Goal: Task Accomplishment & Management: Manage account settings

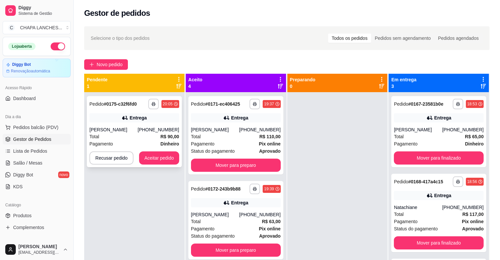
click at [142, 135] on div "Total R$ 90,00" at bounding box center [134, 136] width 90 height 7
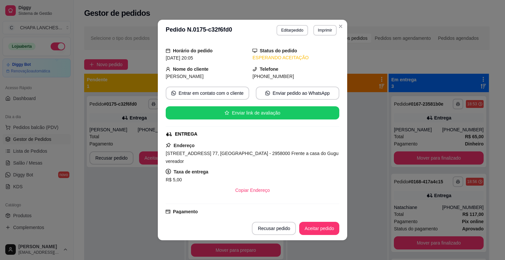
scroll to position [33, 0]
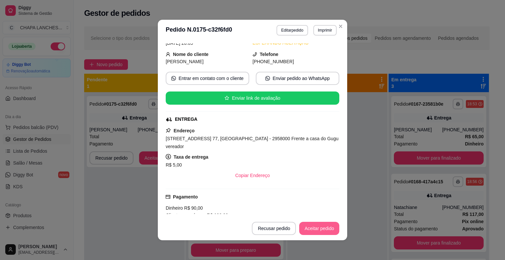
click at [322, 228] on button "Aceitar pedido" at bounding box center [319, 228] width 40 height 13
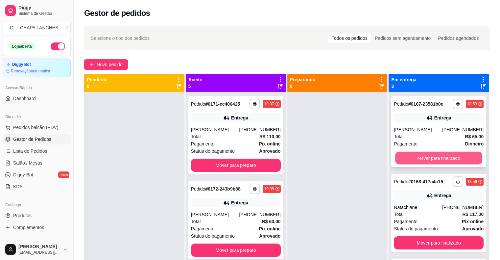
click at [441, 158] on button "Mover para finalizado" at bounding box center [438, 158] width 87 height 13
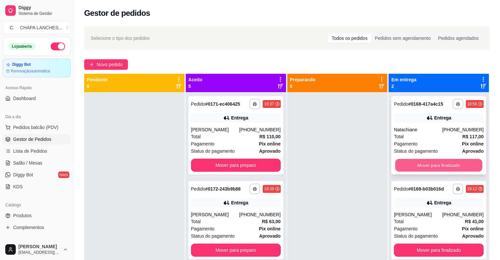
click at [421, 168] on button "Mover para finalizado" at bounding box center [438, 165] width 87 height 13
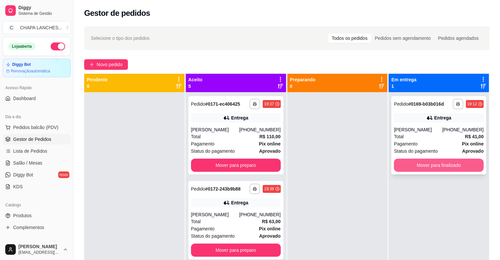
click at [407, 166] on button "Mover para finalizado" at bounding box center [439, 164] width 90 height 13
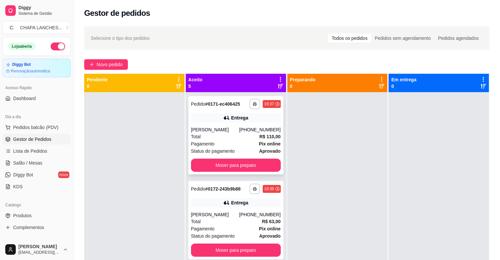
click at [233, 139] on div "Total R$ 110,00" at bounding box center [236, 136] width 90 height 7
click at [226, 165] on button "Mover para preparo" at bounding box center [236, 164] width 90 height 13
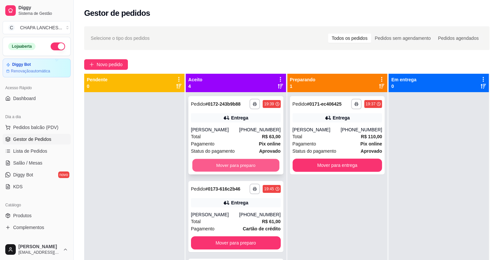
click at [226, 164] on button "Mover para preparo" at bounding box center [235, 165] width 87 height 13
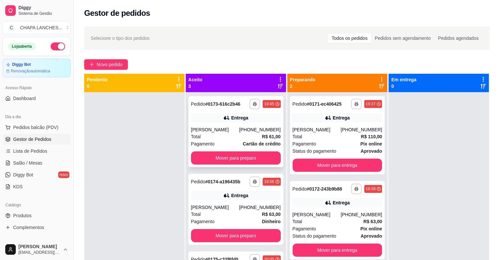
click at [223, 135] on div "Total R$ 61,00" at bounding box center [236, 136] width 90 height 7
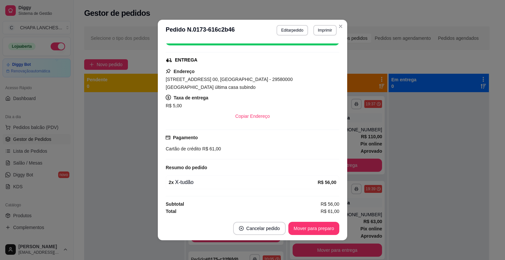
scroll to position [1, 0]
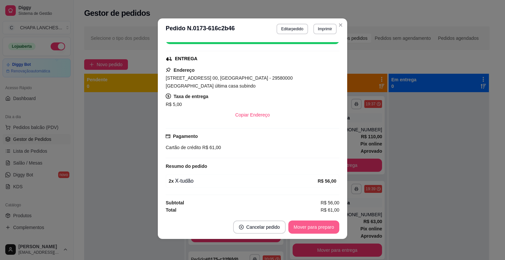
click at [306, 229] on button "Mover para preparo" at bounding box center [313, 226] width 51 height 13
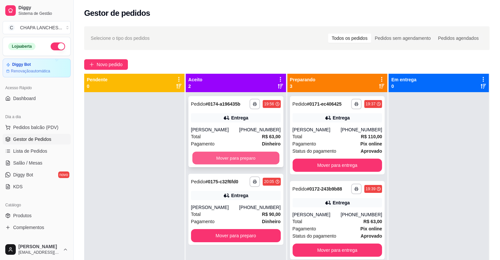
click at [220, 158] on button "Mover para preparo" at bounding box center [235, 158] width 87 height 13
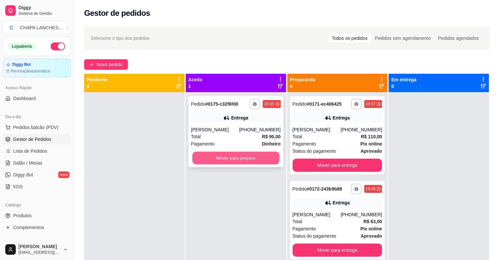
click at [225, 157] on button "Mover para preparo" at bounding box center [235, 158] width 87 height 13
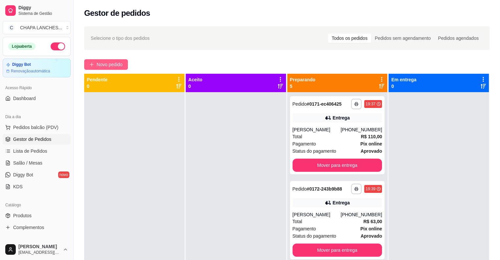
click at [96, 63] on button "Novo pedido" at bounding box center [106, 64] width 44 height 11
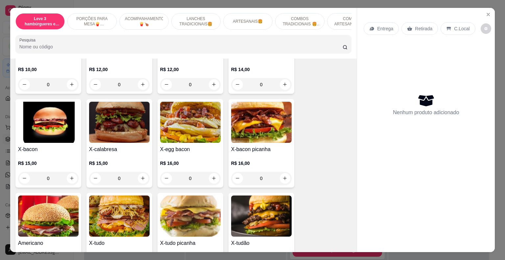
scroll to position [625, 0]
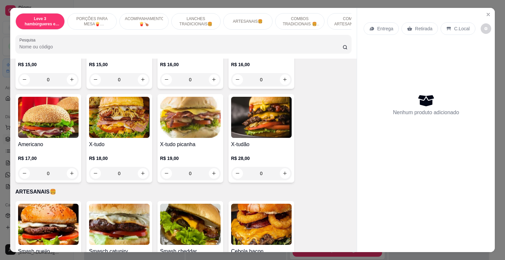
click at [281, 169] on div "0" at bounding box center [261, 173] width 60 height 13
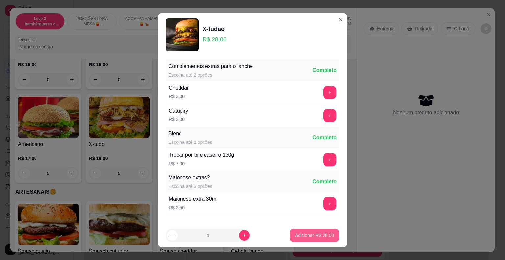
click at [312, 235] on p "Adicionar R$ 28,00" at bounding box center [314, 235] width 39 height 7
type input "1"
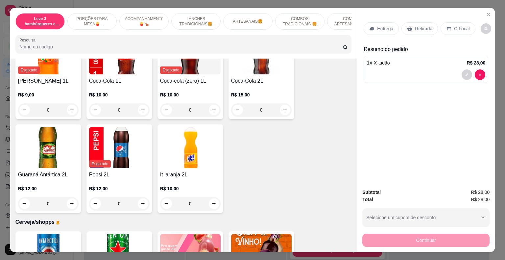
scroll to position [1775, 0]
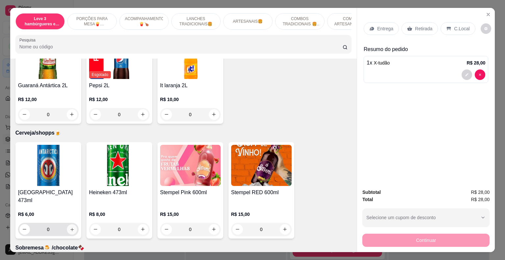
click at [70, 226] on icon "increase-product-quantity" at bounding box center [71, 228] width 5 height 5
type input "1"
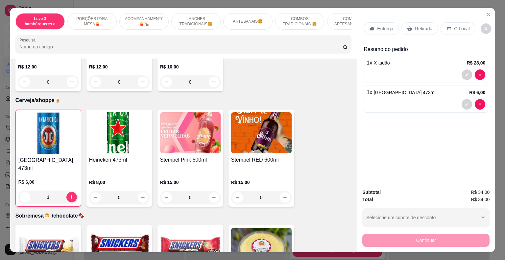
scroll to position [1863, 0]
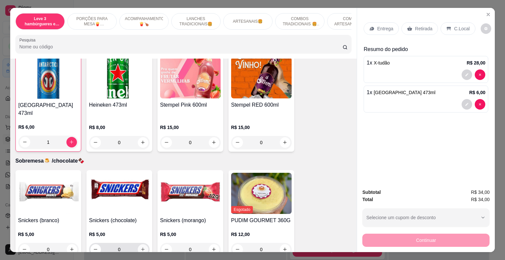
click at [142, 247] on icon "increase-product-quantity" at bounding box center [142, 249] width 5 height 5
type input "1"
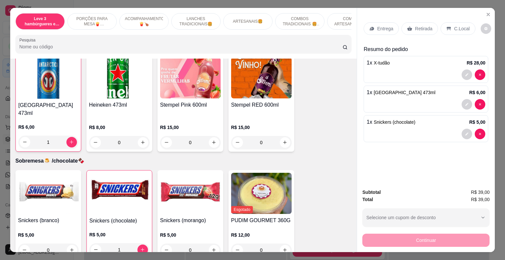
click at [417, 25] on p "Retirada" at bounding box center [423, 28] width 17 height 7
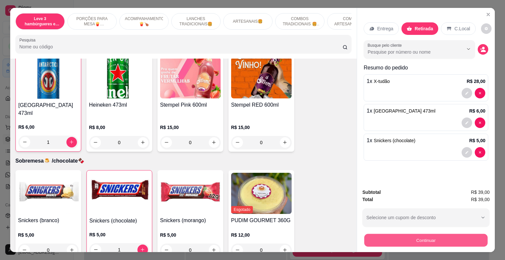
click at [406, 241] on button "Continuar" at bounding box center [425, 240] width 123 height 13
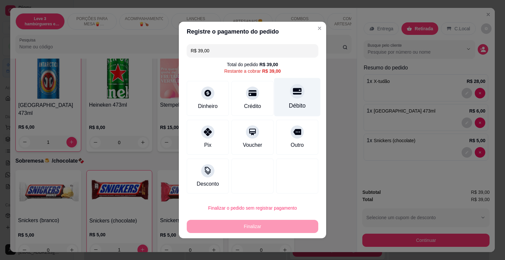
click at [293, 96] on div at bounding box center [297, 91] width 14 height 14
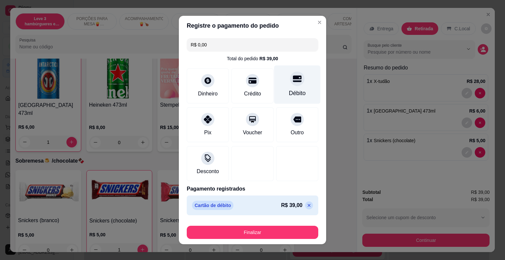
type input "R$ 0,00"
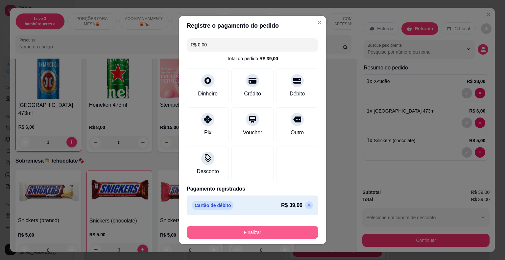
click at [288, 233] on button "Finalizar" at bounding box center [252, 232] width 131 height 13
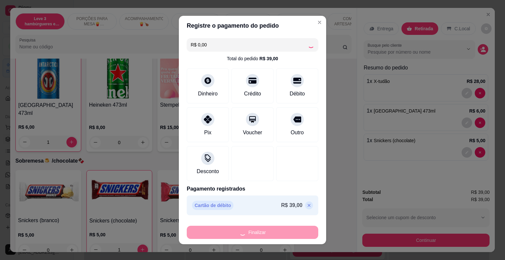
type input "0"
type input "-R$ 39,00"
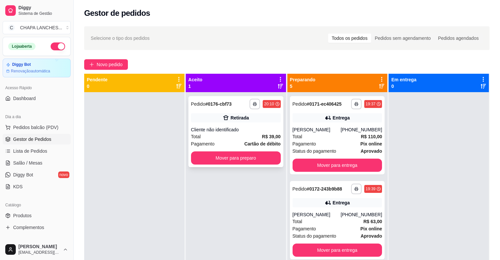
click at [221, 119] on div "Retirada" at bounding box center [236, 117] width 90 height 9
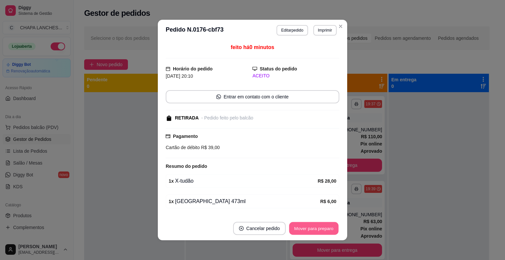
click at [315, 231] on button "Mover para preparo" at bounding box center [313, 228] width 49 height 13
click at [316, 231] on button "Mover para retirada disponível" at bounding box center [303, 228] width 73 height 13
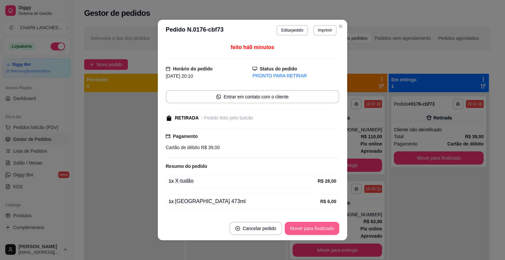
click at [317, 231] on button "Mover para finalizado" at bounding box center [312, 228] width 55 height 13
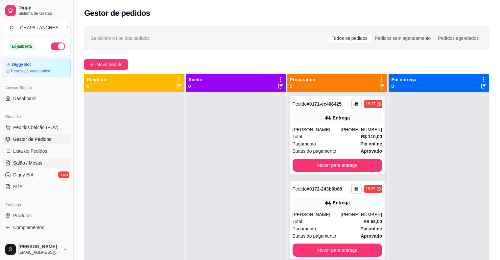
click at [30, 162] on span "Salão / Mesas" at bounding box center [27, 162] width 29 height 7
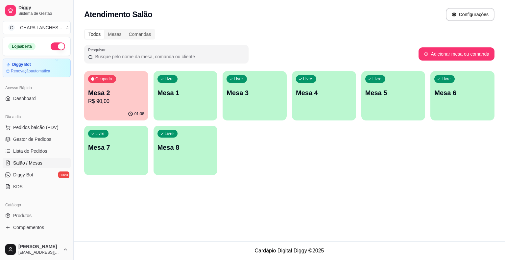
click at [109, 107] on button "Ocupada Mesa 2 R$ 90,00 01:38" at bounding box center [116, 95] width 64 height 49
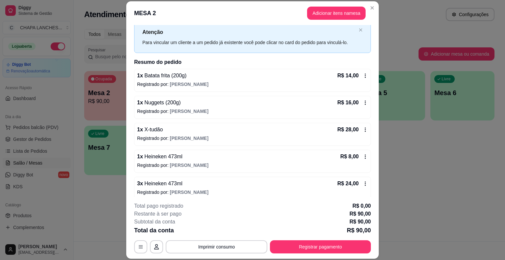
scroll to position [23, 0]
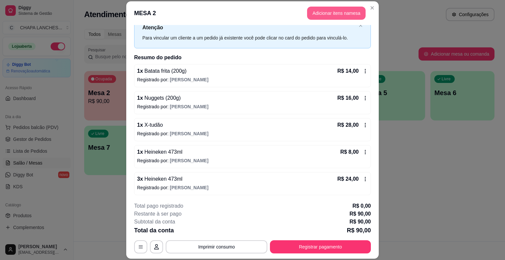
click at [341, 15] on button "Adicionar itens na mesa" at bounding box center [336, 13] width 59 height 13
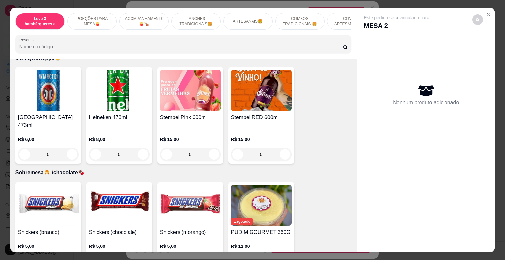
scroll to position [1862, 0]
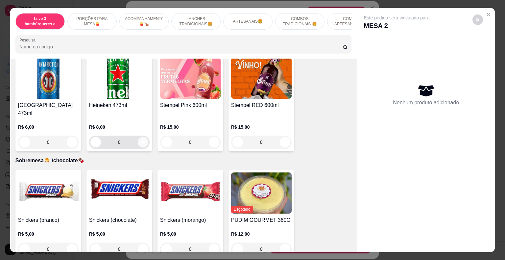
click at [141, 140] on icon "increase-product-quantity" at bounding box center [143, 142] width 4 height 4
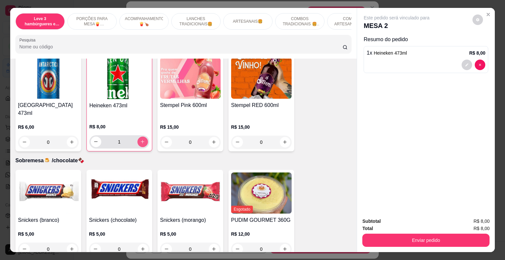
click at [142, 139] on icon "increase-product-quantity" at bounding box center [142, 141] width 5 height 5
type input "3"
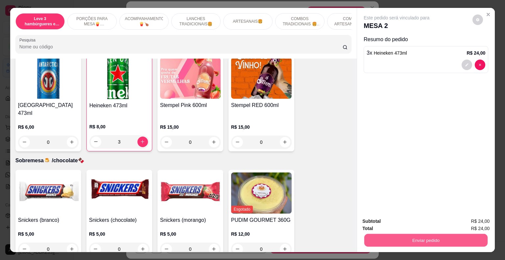
click at [396, 234] on button "Enviar pedido" at bounding box center [425, 240] width 123 height 13
click at [388, 223] on button "Não registrar e enviar pedido" at bounding box center [404, 221] width 68 height 12
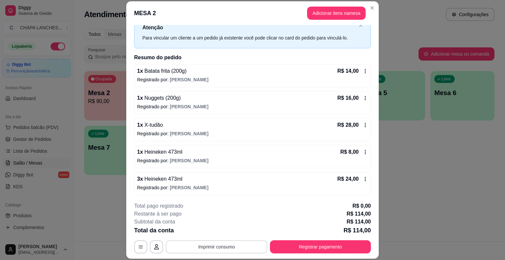
click at [223, 245] on button "Imprimir consumo" at bounding box center [217, 246] width 102 height 13
click at [225, 234] on button "IMPRESSORA" at bounding box center [216, 231] width 48 height 11
click at [365, 150] on icon at bounding box center [365, 152] width 1 height 4
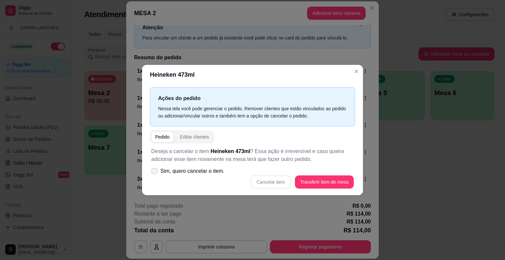
click at [161, 171] on label "Sim, quero cancelar o item." at bounding box center [188, 170] width 79 height 13
click at [155, 172] on input "Sim, quero cancelar o item." at bounding box center [153, 174] width 4 height 4
checkbox input "true"
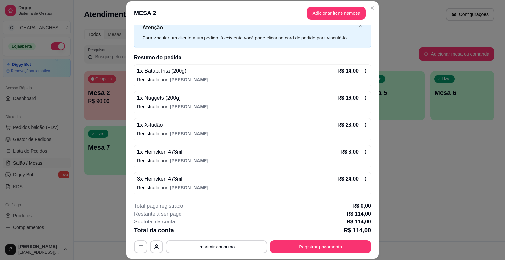
click at [355, 148] on div "R$ 8,00" at bounding box center [354, 152] width 28 height 8
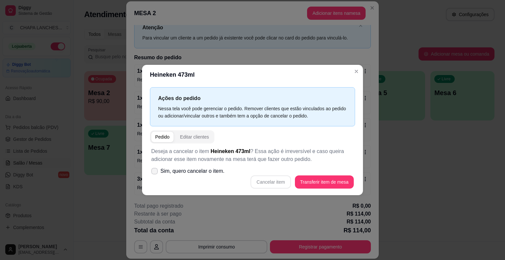
click at [155, 173] on icon at bounding box center [154, 171] width 5 height 4
click at [155, 173] on input "Sim, quero cancelar o item." at bounding box center [153, 174] width 4 height 4
checkbox input "true"
click at [280, 181] on button "Cancelar item" at bounding box center [270, 181] width 40 height 13
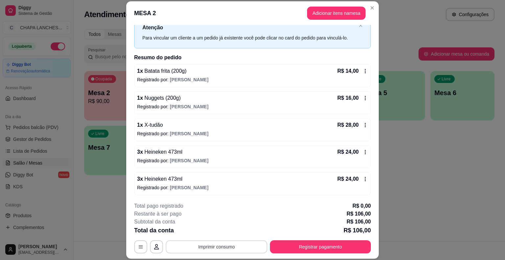
click at [228, 245] on button "Imprimir consumo" at bounding box center [217, 246] width 102 height 13
click at [219, 232] on button "IMPRESSORA" at bounding box center [216, 231] width 46 height 10
click at [336, 246] on button "Registrar pagamento" at bounding box center [321, 246] width 98 height 13
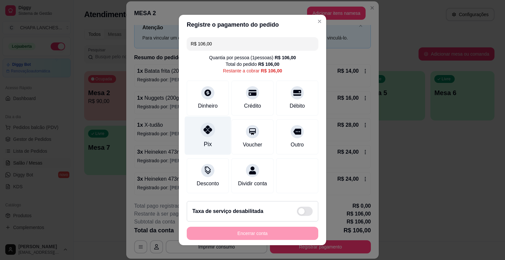
click at [207, 139] on div "Pix" at bounding box center [208, 135] width 46 height 38
type input "R$ 0,00"
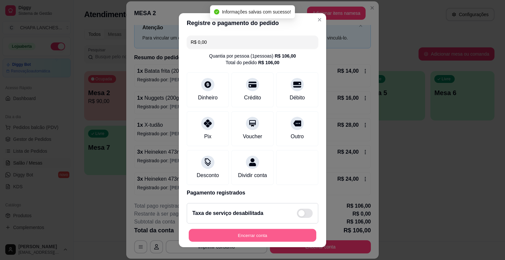
click at [253, 235] on button "Encerrar conta" at bounding box center [253, 234] width 128 height 13
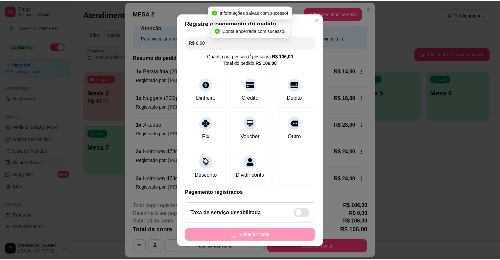
scroll to position [0, 0]
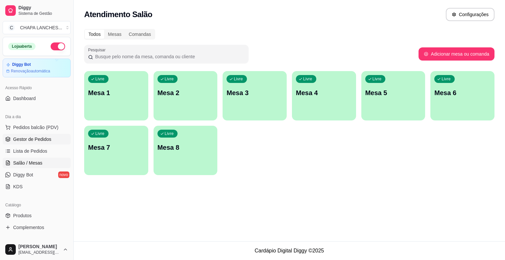
click at [34, 140] on span "Gestor de Pedidos" at bounding box center [32, 139] width 38 height 7
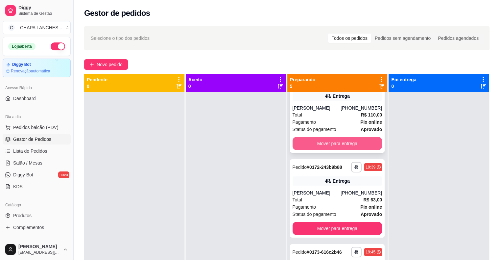
scroll to position [33, 0]
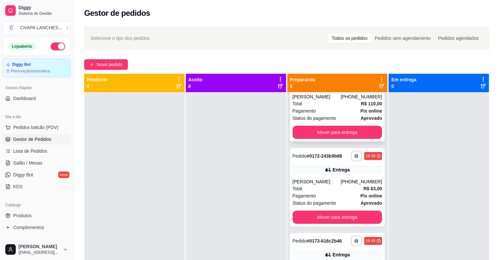
click at [368, 167] on div "Entrega" at bounding box center [338, 169] width 90 height 9
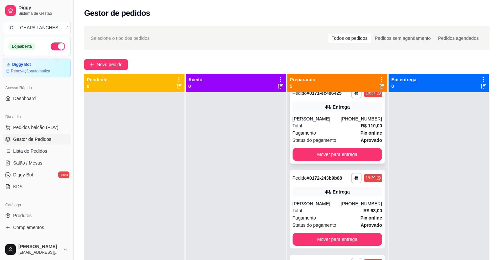
scroll to position [0, 0]
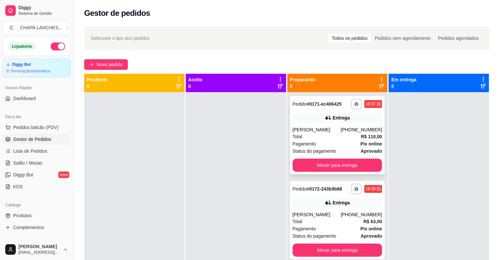
click at [319, 140] on div "Pagamento Pix online" at bounding box center [338, 143] width 90 height 7
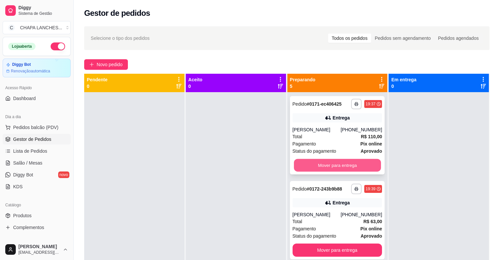
click at [306, 164] on button "Mover para entrega" at bounding box center [337, 165] width 87 height 13
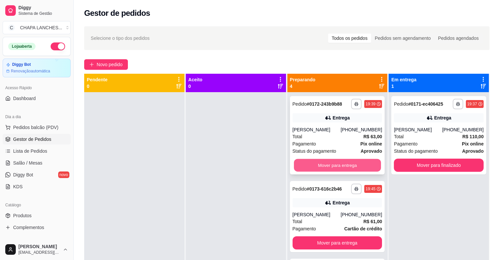
click at [312, 167] on button "Mover para entrega" at bounding box center [337, 165] width 87 height 13
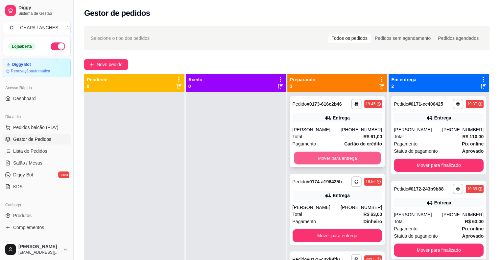
click at [305, 158] on button "Mover para entrega" at bounding box center [337, 158] width 87 height 13
click at [307, 158] on button "Mover para entrega" at bounding box center [338, 157] width 90 height 13
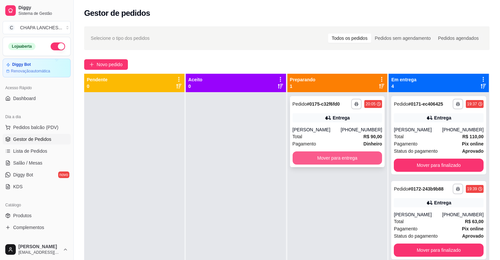
click at [306, 157] on button "Mover para entrega" at bounding box center [338, 157] width 90 height 13
